Goal: Task Accomplishment & Management: Complete application form

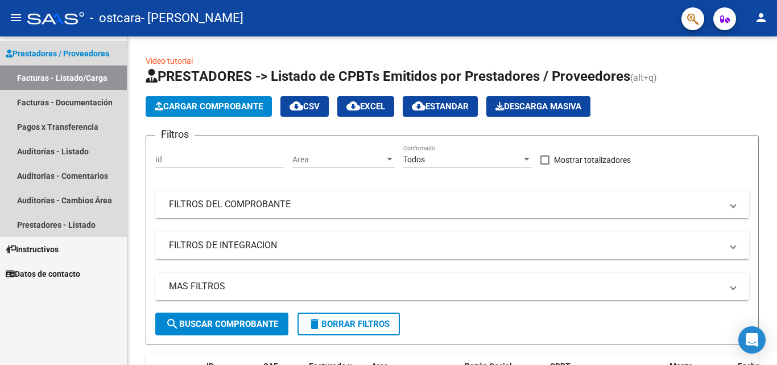
click at [61, 80] on link "Facturas - Listado/Carga" at bounding box center [63, 77] width 127 height 24
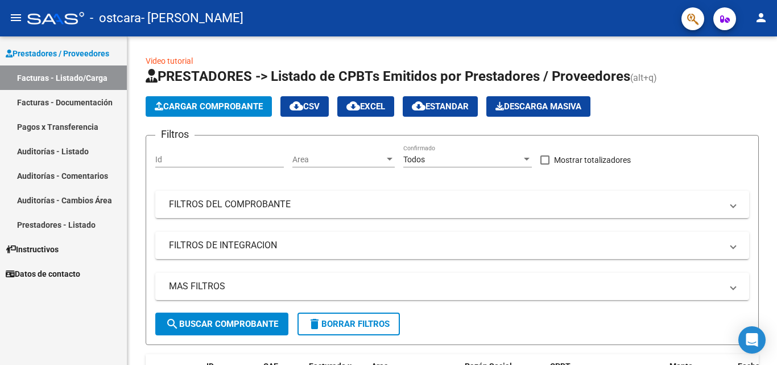
click at [64, 84] on link "Facturas - Listado/Carga" at bounding box center [63, 77] width 127 height 24
click at [35, 24] on div "- ostcara - [PERSON_NAME]" at bounding box center [349, 18] width 645 height 25
click at [17, 21] on mat-icon "menu" at bounding box center [16, 18] width 14 height 14
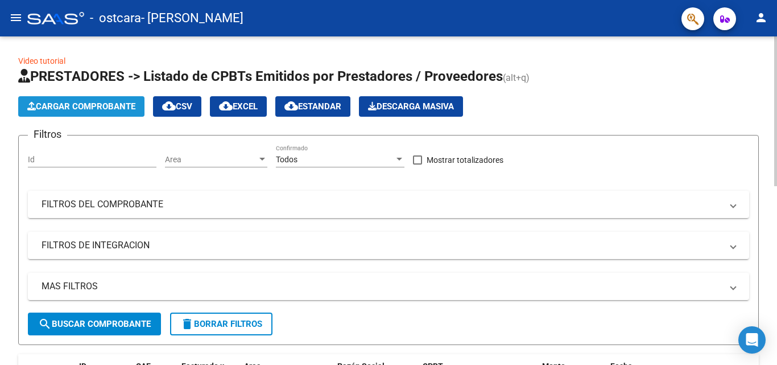
click at [99, 105] on span "Cargar Comprobante" at bounding box center [81, 106] width 108 height 10
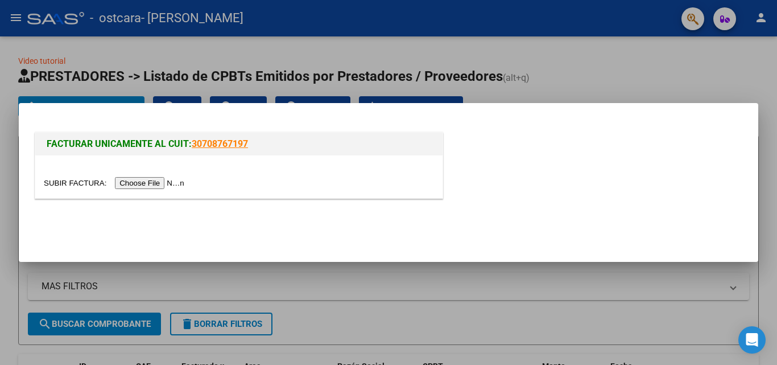
click at [124, 184] on input "file" at bounding box center [116, 183] width 144 height 12
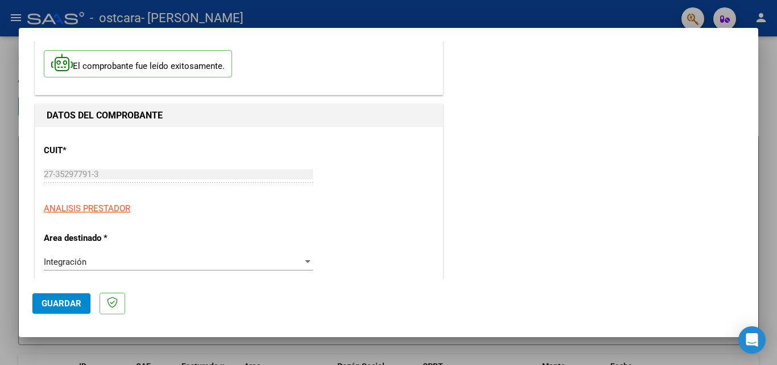
scroll to position [171, 0]
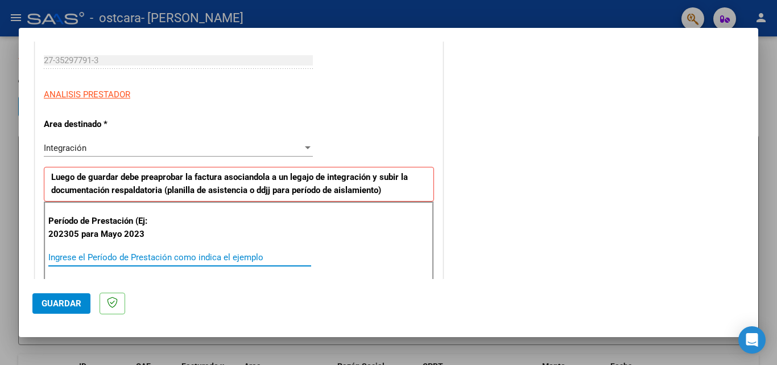
click at [140, 258] on input "Ingrese el Período de Prestación como indica el ejemplo" at bounding box center [179, 257] width 263 height 10
type input "202507"
click at [72, 302] on span "Guardar" at bounding box center [62, 303] width 40 height 10
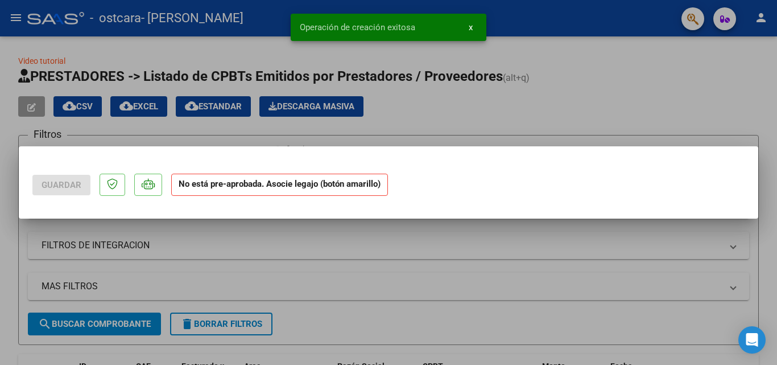
scroll to position [0, 0]
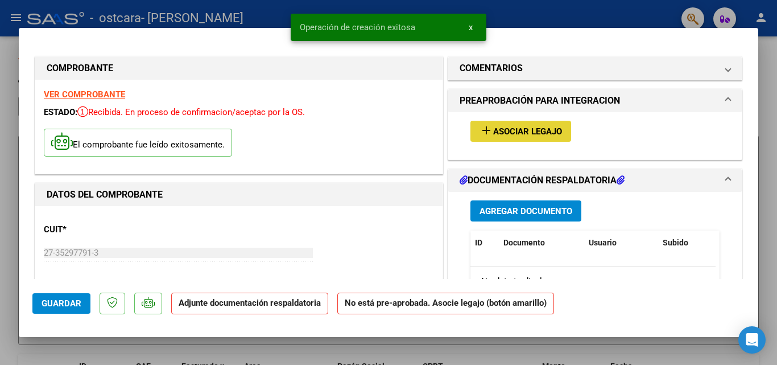
click at [501, 129] on span "Asociar Legajo" at bounding box center [527, 131] width 69 height 10
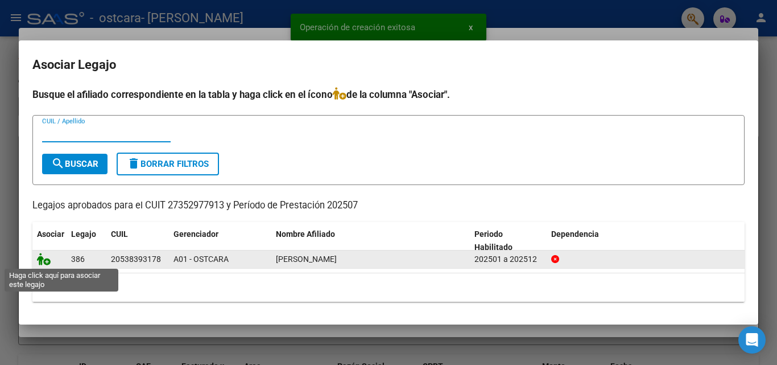
click at [49, 258] on icon at bounding box center [44, 259] width 14 height 13
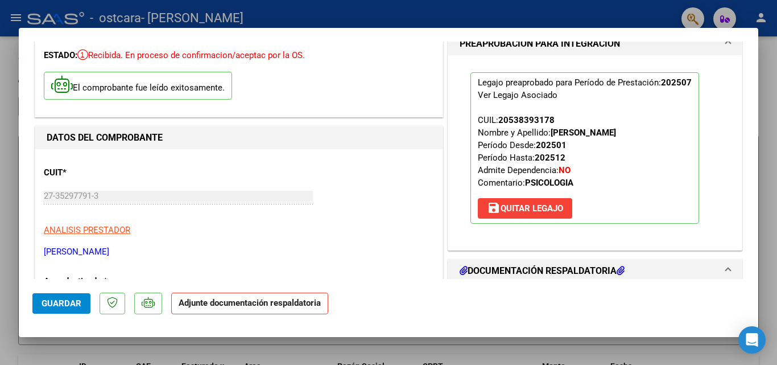
scroll to position [171, 0]
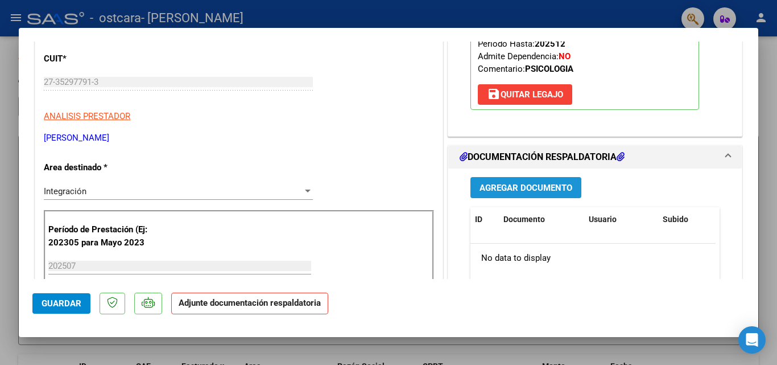
click at [517, 189] on span "Agregar Documento" at bounding box center [526, 188] width 93 height 10
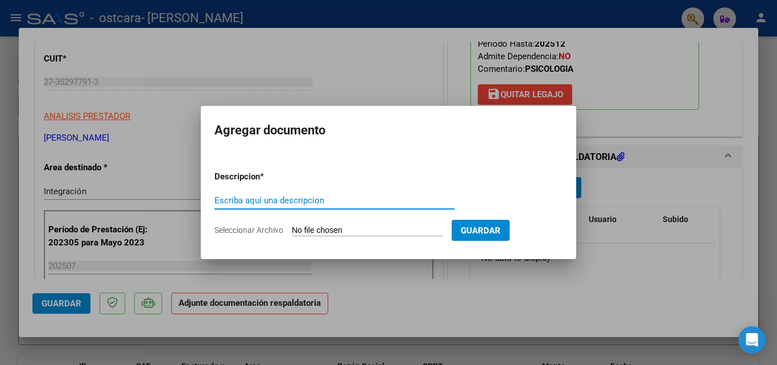
click at [338, 229] on input "Seleccionar Archivo" at bounding box center [367, 230] width 151 height 11
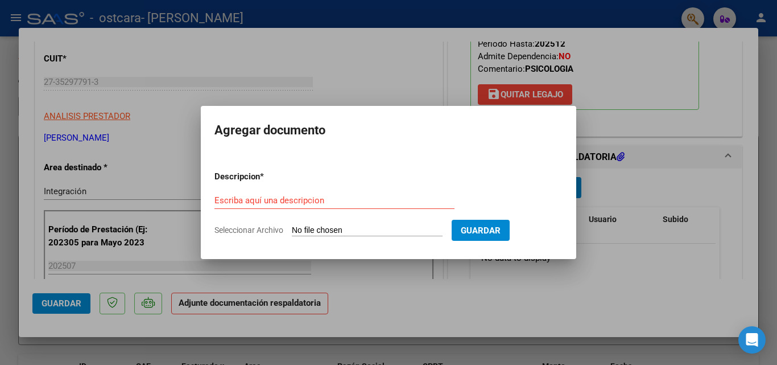
type input "C:\fakepath\[PERSON_NAME].pdf"
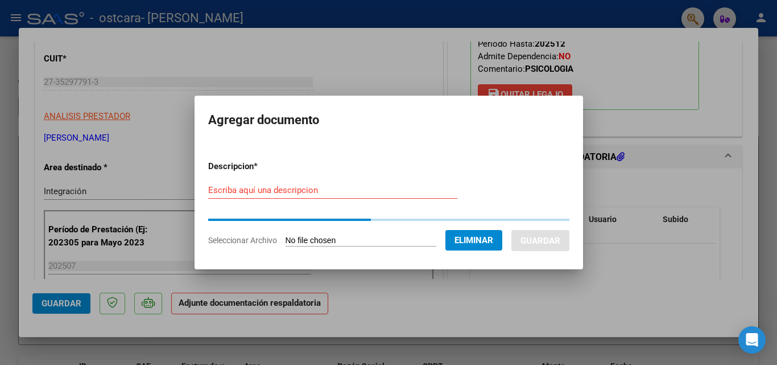
click at [240, 191] on div "Escriba aquí una descripcion" at bounding box center [332, 190] width 249 height 17
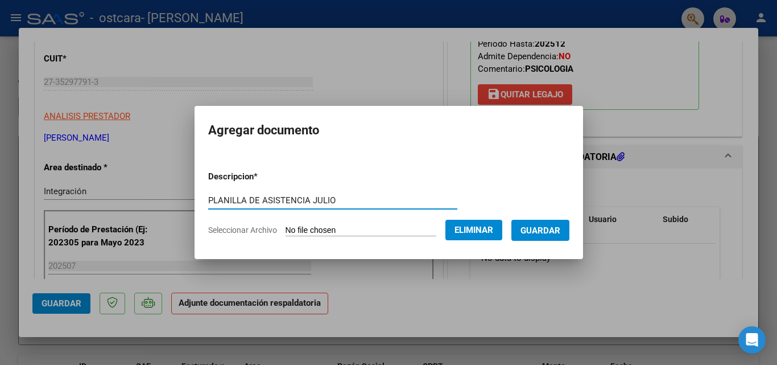
type input "PLANILLA DE ASISTENCIA JULIO"
click at [553, 223] on button "Guardar" at bounding box center [541, 230] width 58 height 21
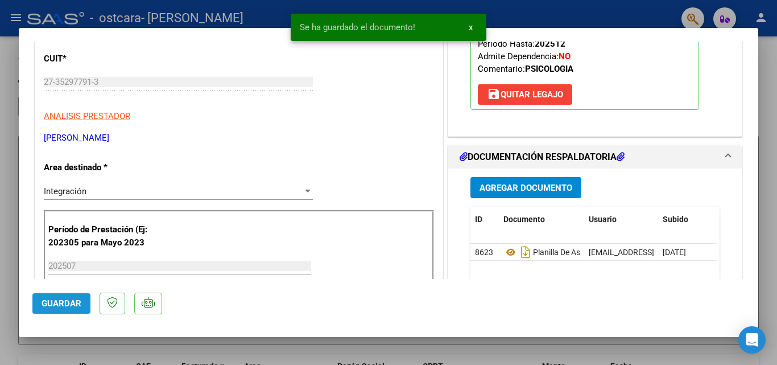
click at [64, 306] on span "Guardar" at bounding box center [62, 303] width 40 height 10
click at [69, 298] on span "Guardar" at bounding box center [62, 303] width 40 height 10
